Goal: Check status

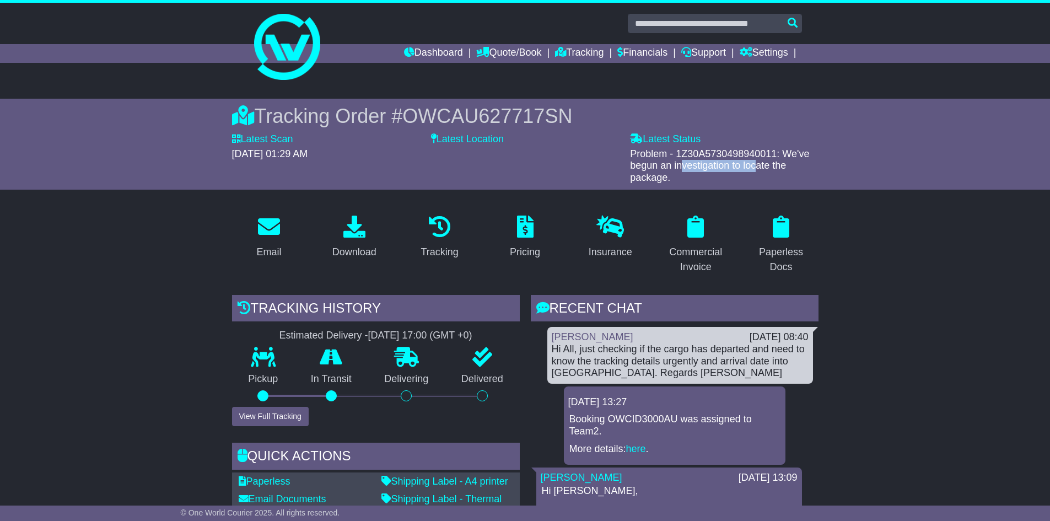
scroll to position [2315, 0]
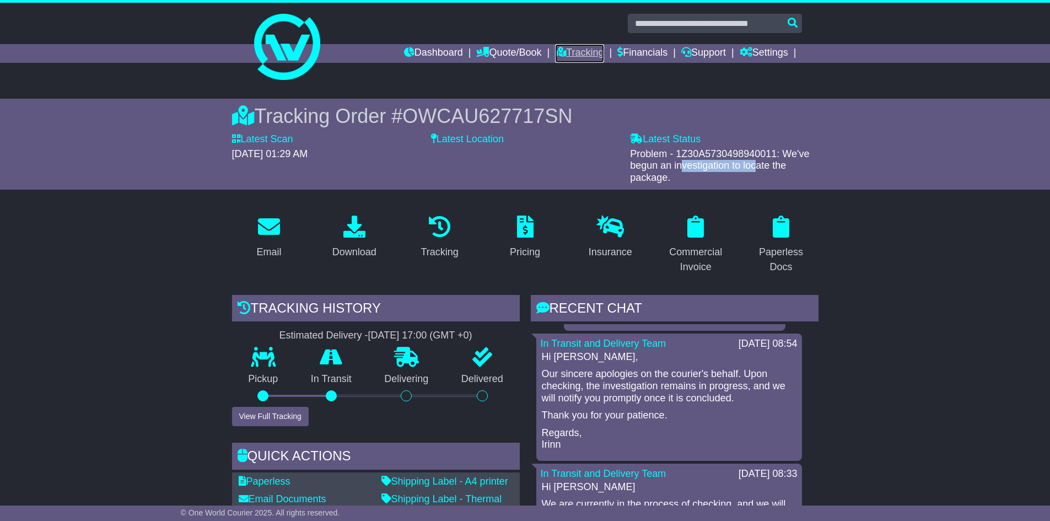
click at [573, 44] on link "Tracking" at bounding box center [579, 53] width 49 height 19
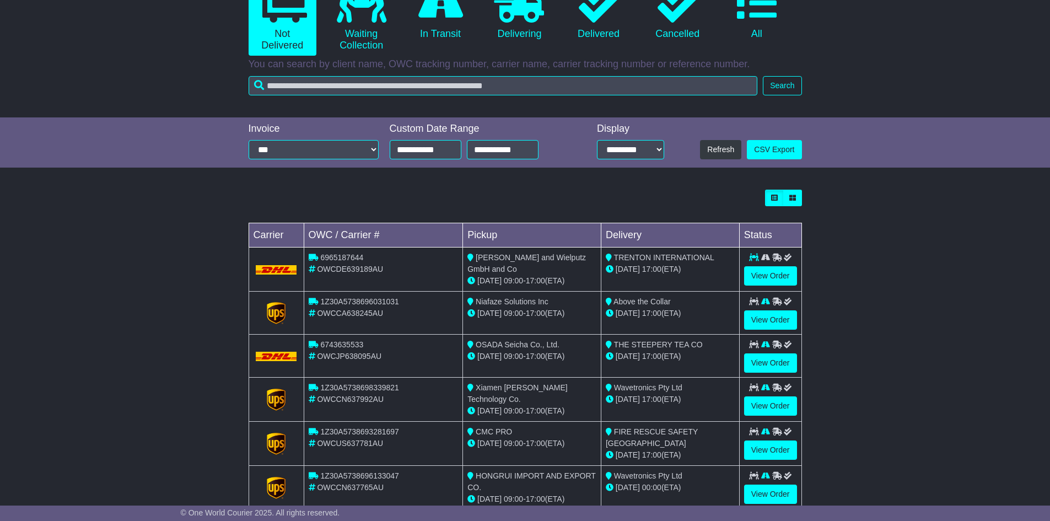
scroll to position [204, 0]
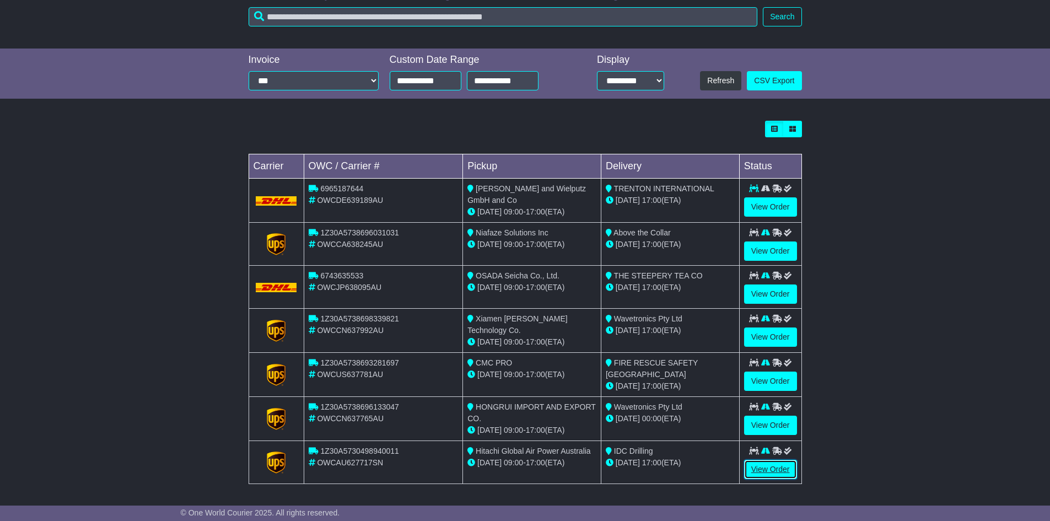
click at [771, 466] on link "View Order" at bounding box center [770, 469] width 53 height 19
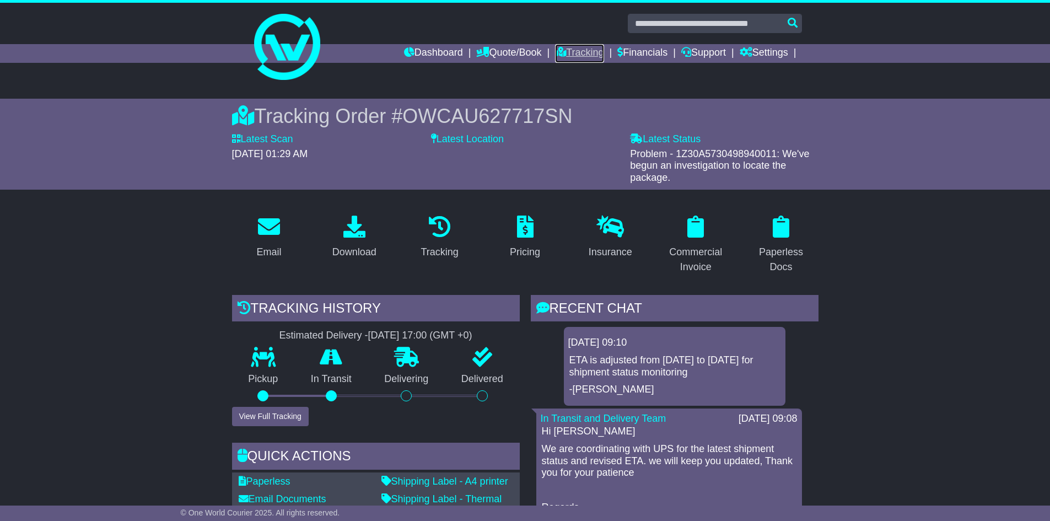
click at [578, 53] on link "Tracking" at bounding box center [579, 53] width 49 height 19
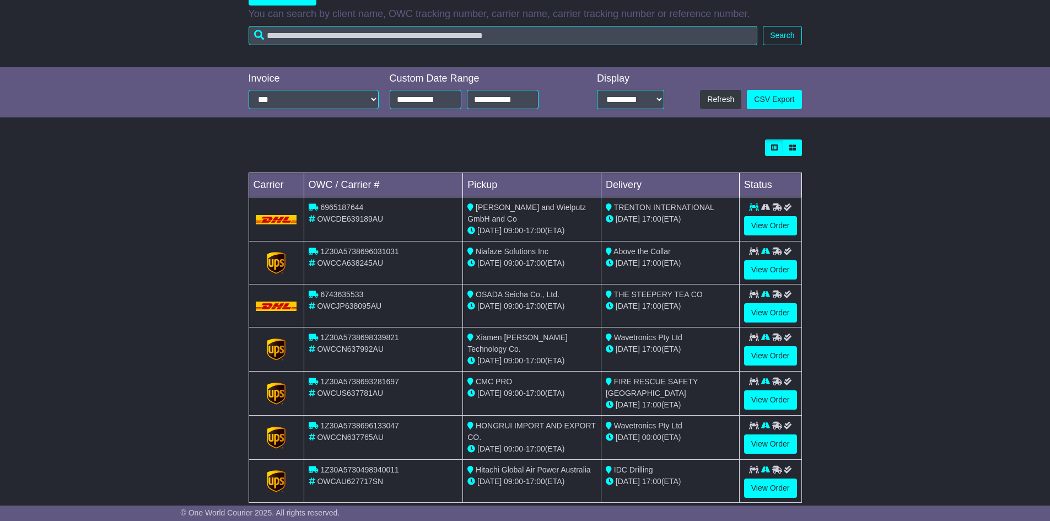
scroll to position [204, 0]
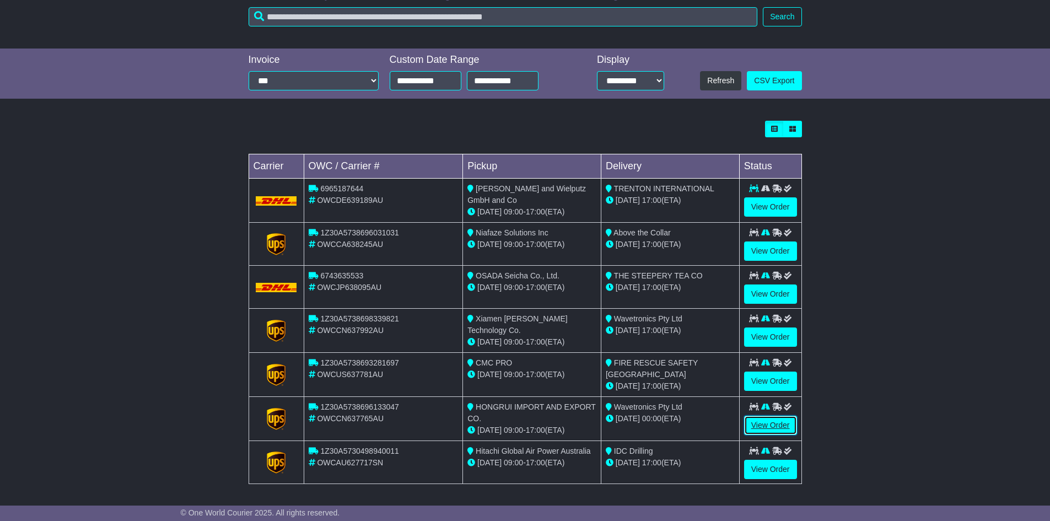
click at [767, 422] on link "View Order" at bounding box center [770, 425] width 53 height 19
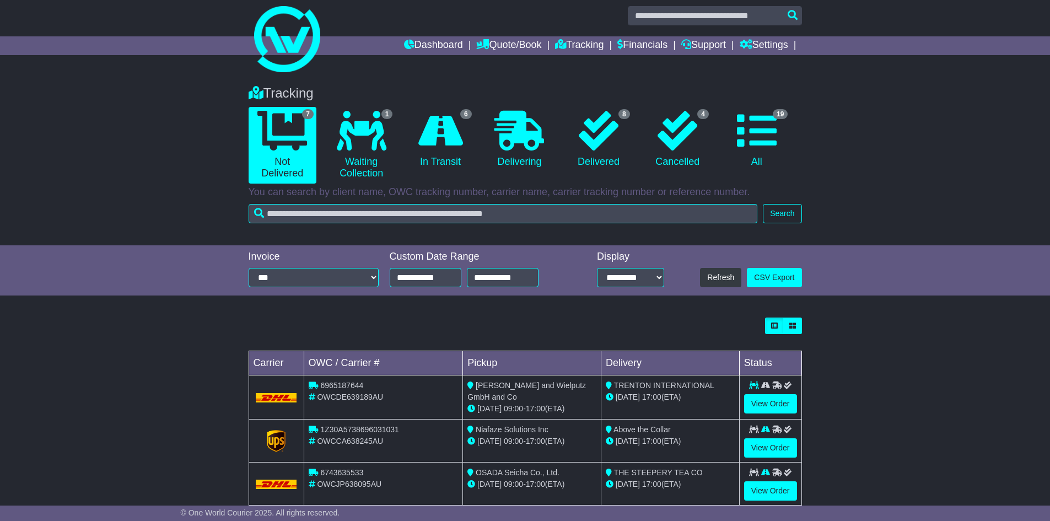
scroll to position [204, 0]
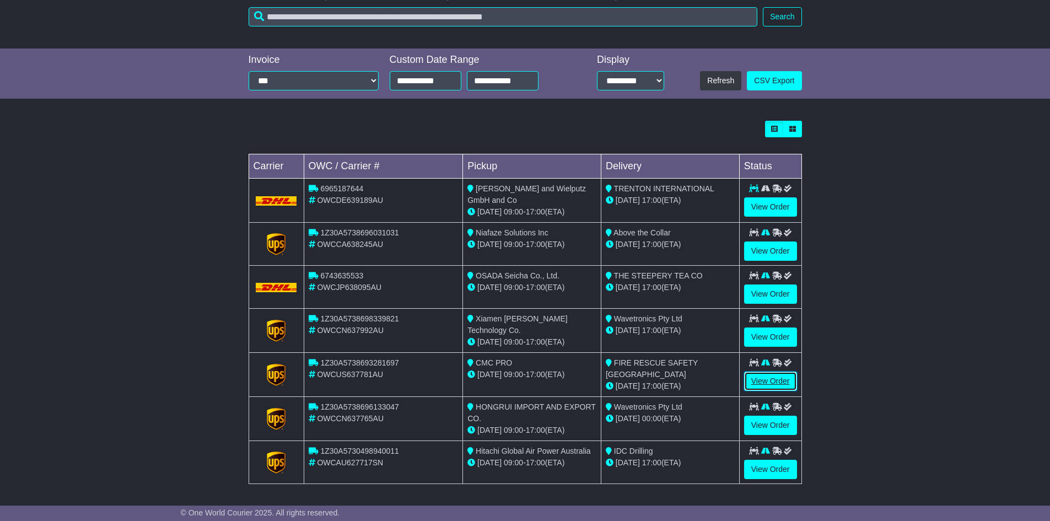
click at [776, 383] on link "View Order" at bounding box center [770, 381] width 53 height 19
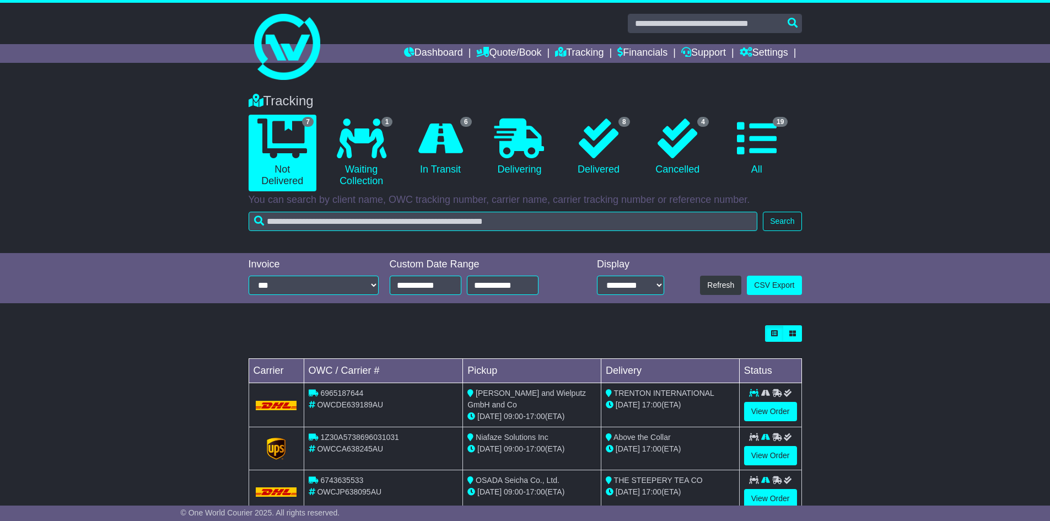
scroll to position [204, 0]
